Goal: Task Accomplishment & Management: Use online tool/utility

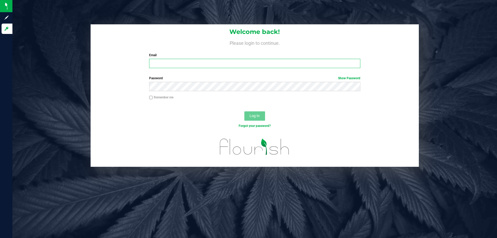
click at [200, 61] on input "Email" at bounding box center [254, 63] width 211 height 9
type input "[EMAIL_ADDRESS][DOMAIN_NAME]"
click at [244, 111] on button "Log In" at bounding box center [254, 115] width 21 height 9
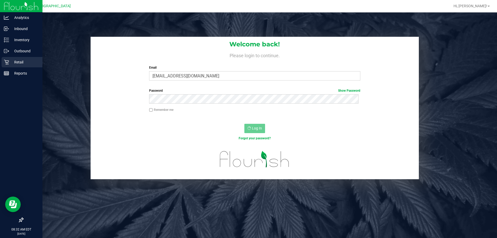
click at [11, 65] on div "Retail" at bounding box center [22, 62] width 41 height 10
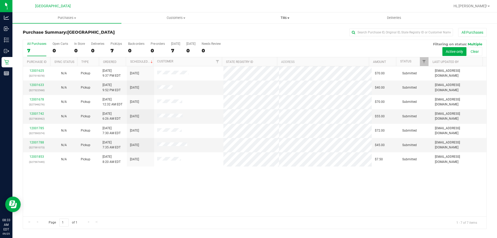
click at [284, 17] on span "Tills" at bounding box center [285, 18] width 108 height 5
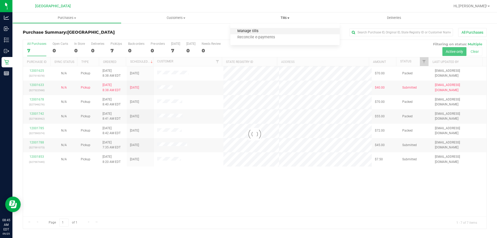
click at [244, 29] on span "Manage tills" at bounding box center [247, 31] width 35 height 4
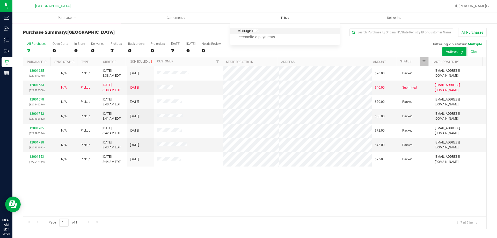
click at [251, 30] on span "Manage tills" at bounding box center [247, 31] width 35 height 4
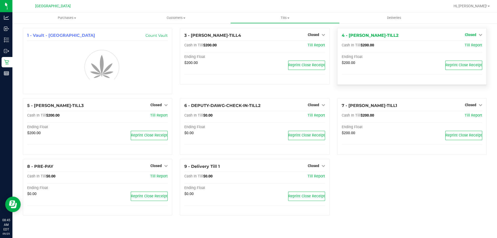
click at [475, 34] on span "Closed" at bounding box center [470, 35] width 11 height 4
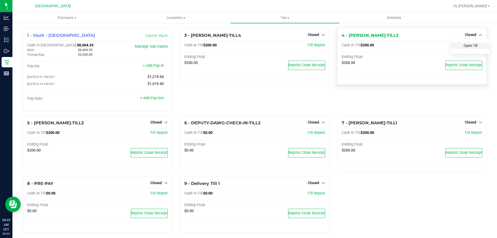
click at [467, 45] on link "Open Till" at bounding box center [471, 45] width 14 height 4
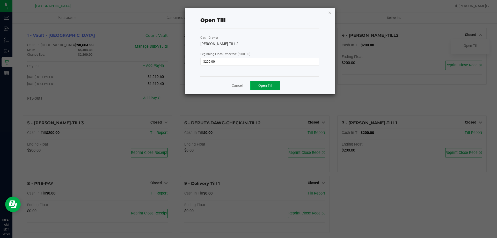
click at [272, 82] on button "Open Till" at bounding box center [265, 85] width 30 height 9
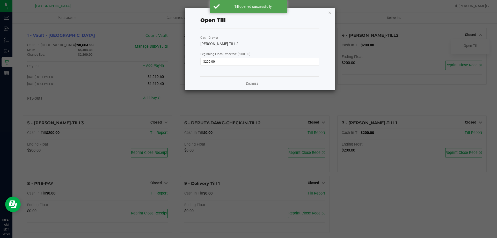
click at [253, 84] on link "Dismiss" at bounding box center [252, 83] width 12 height 5
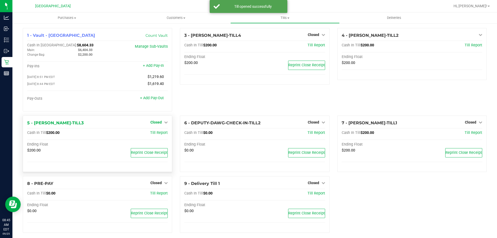
click at [162, 123] on link "Closed" at bounding box center [158, 122] width 17 height 4
click at [153, 133] on link "Open Till" at bounding box center [156, 133] width 14 height 4
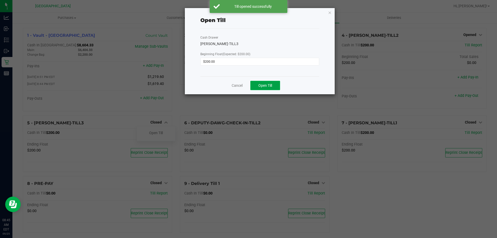
click at [276, 86] on button "Open Till" at bounding box center [265, 85] width 30 height 9
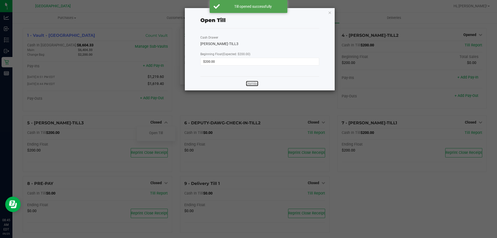
click at [254, 81] on link "Dismiss" at bounding box center [252, 83] width 12 height 5
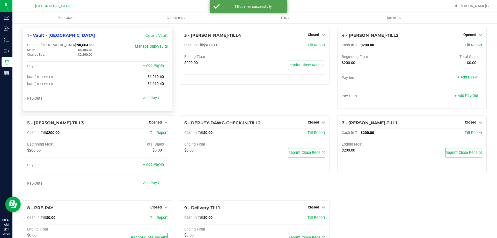
drag, startPoint x: 62, startPoint y: 45, endPoint x: 53, endPoint y: 45, distance: 9.3
click at [53, 45] on div "Cash In Vault: $8,604.33" at bounding box center [74, 45] width 94 height 5
copy span "8,604.33"
click at [86, 103] on div "Pay-Outs + Add Pay-Out" at bounding box center [97, 99] width 141 height 7
